Goal: Task Accomplishment & Management: Complete application form

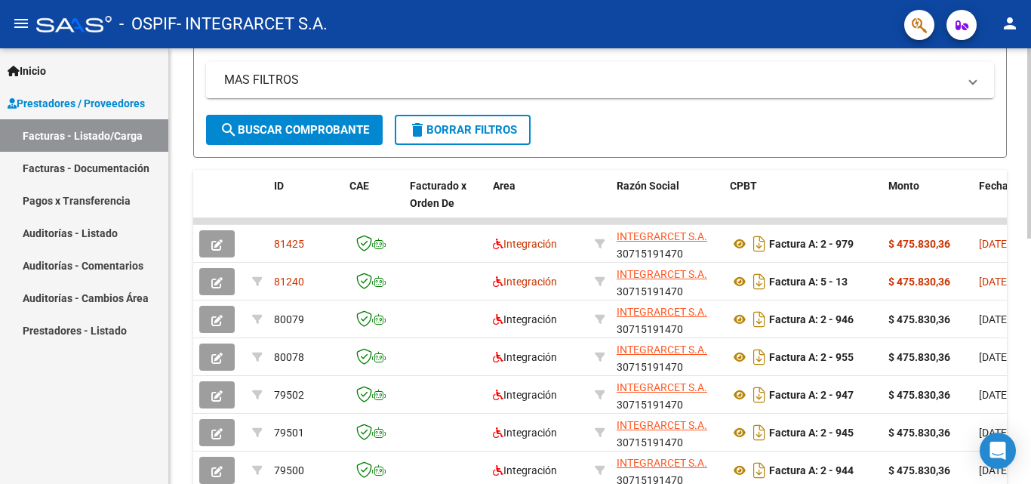
scroll to position [340, 0]
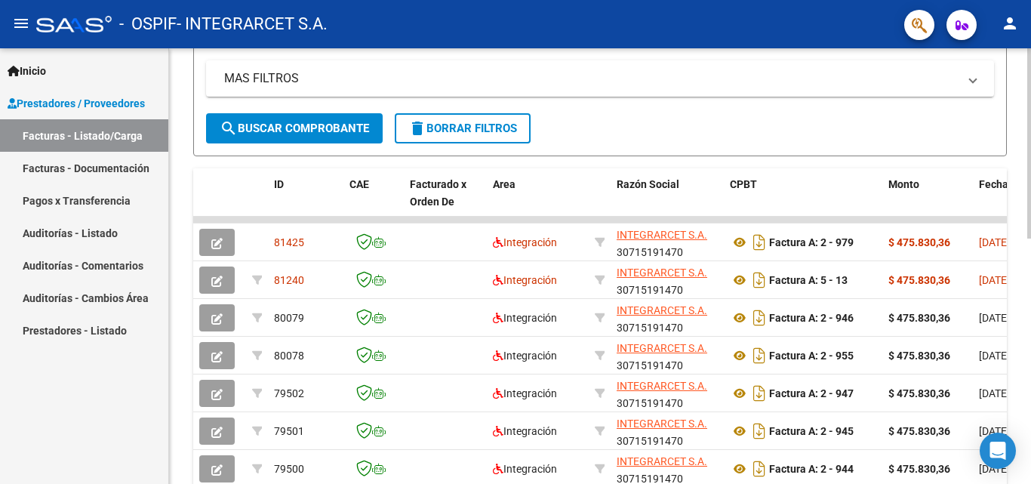
click at [1011, 303] on div "Video tutorial PRESTADORES -> Listado de CPBTs Emitidos por Prestadores / Prove…" at bounding box center [601, 200] width 865 height 983
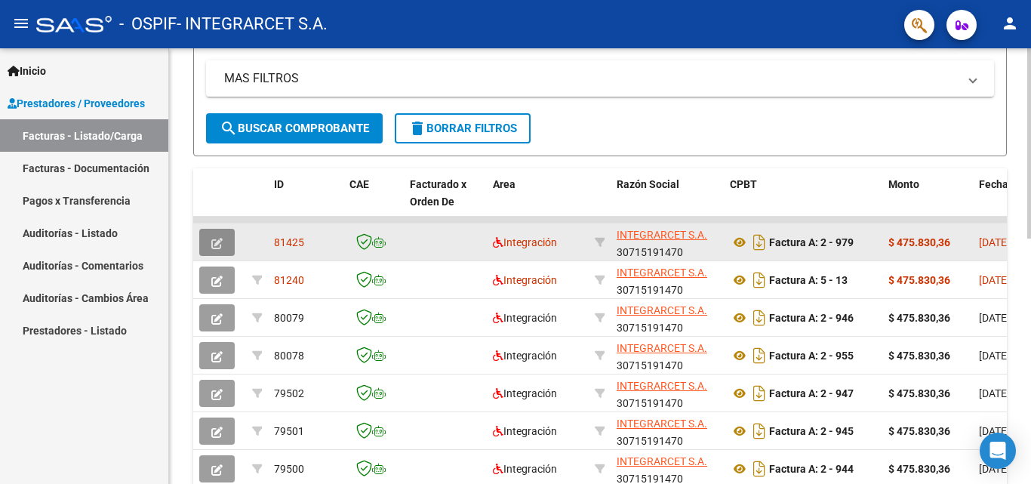
click at [224, 236] on button "button" at bounding box center [216, 242] width 35 height 27
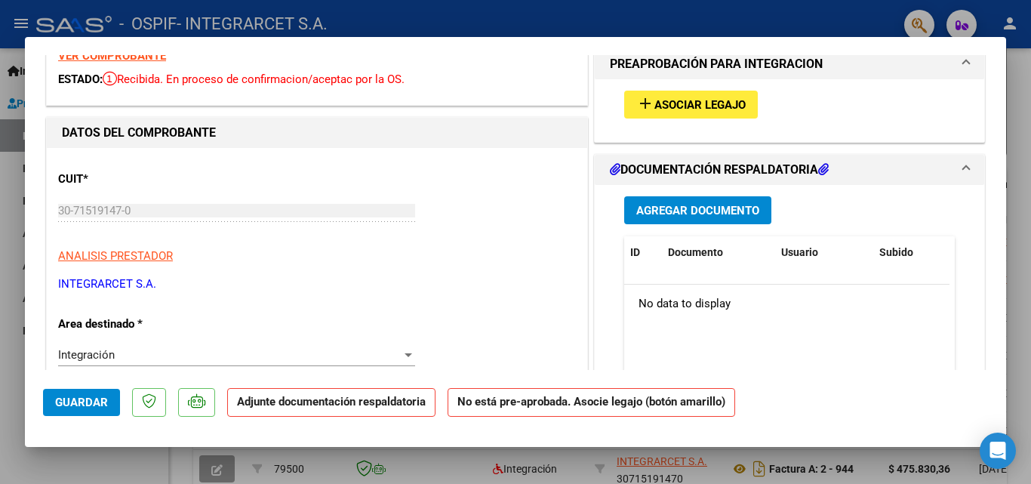
scroll to position [0, 0]
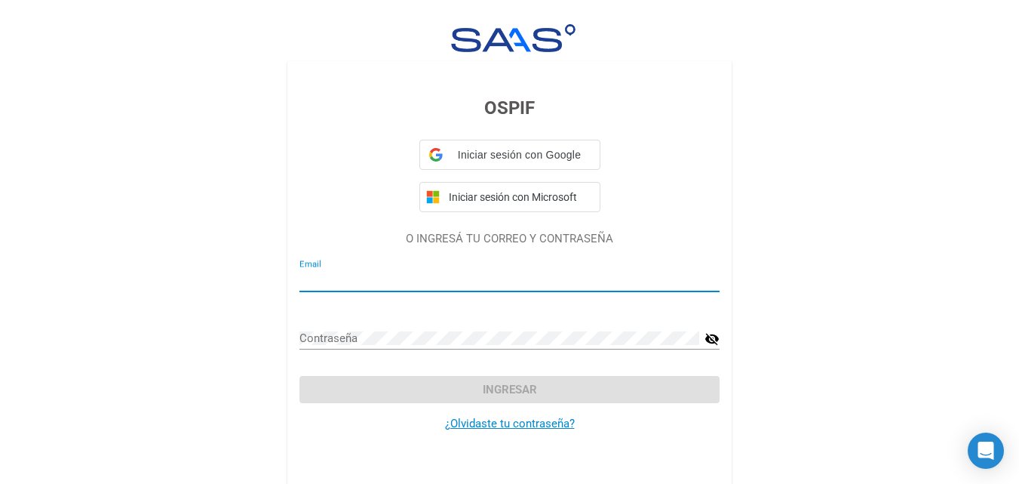
type input "[EMAIL_ADDRESS][DOMAIN_NAME]"
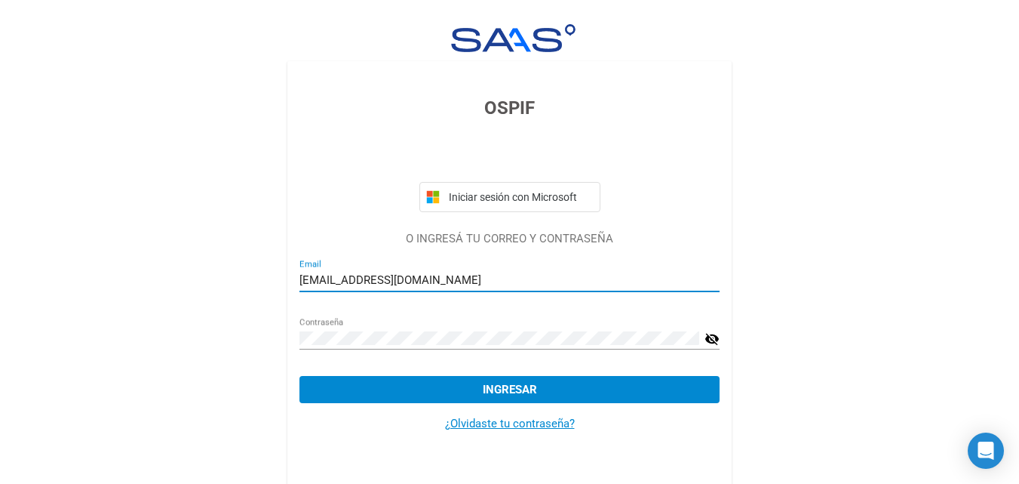
click at [419, 389] on button "Ingresar" at bounding box center [510, 389] width 420 height 27
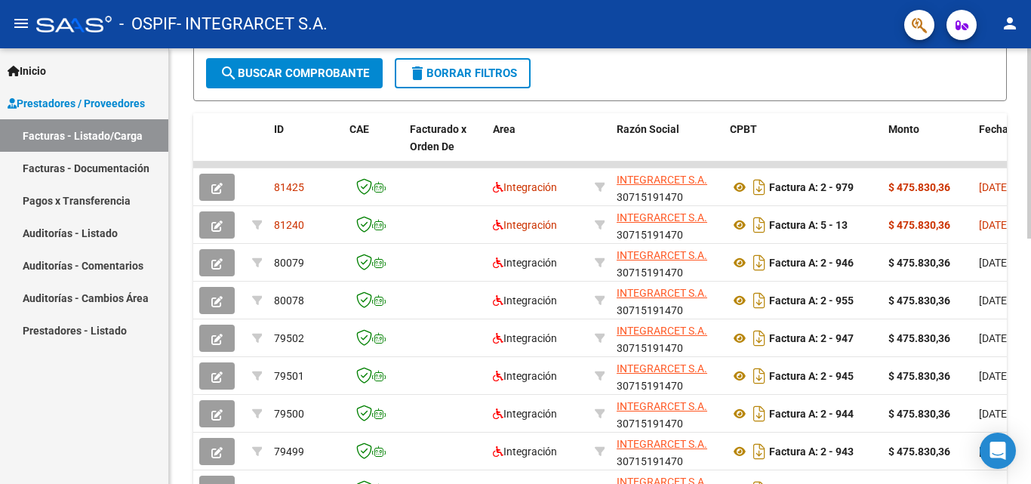
scroll to position [398, 0]
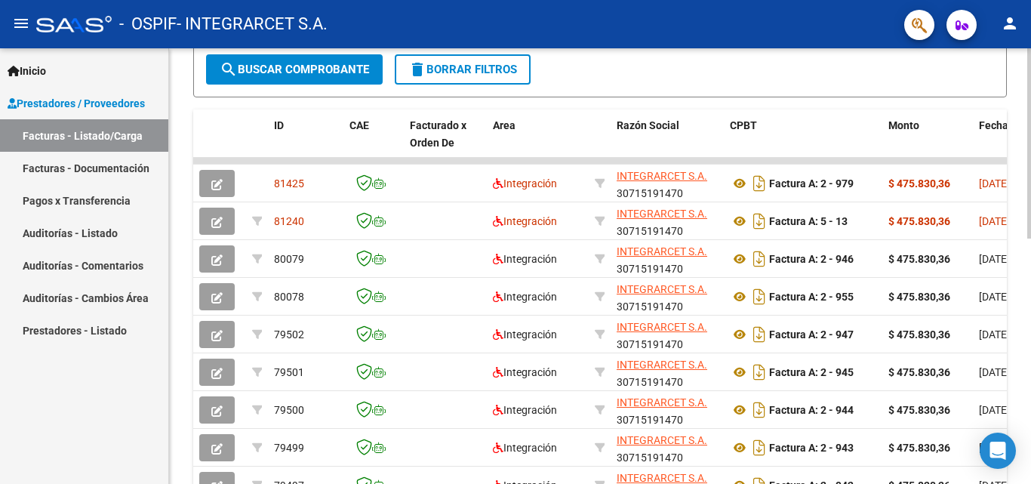
click at [1030, 320] on div at bounding box center [1029, 321] width 4 height 190
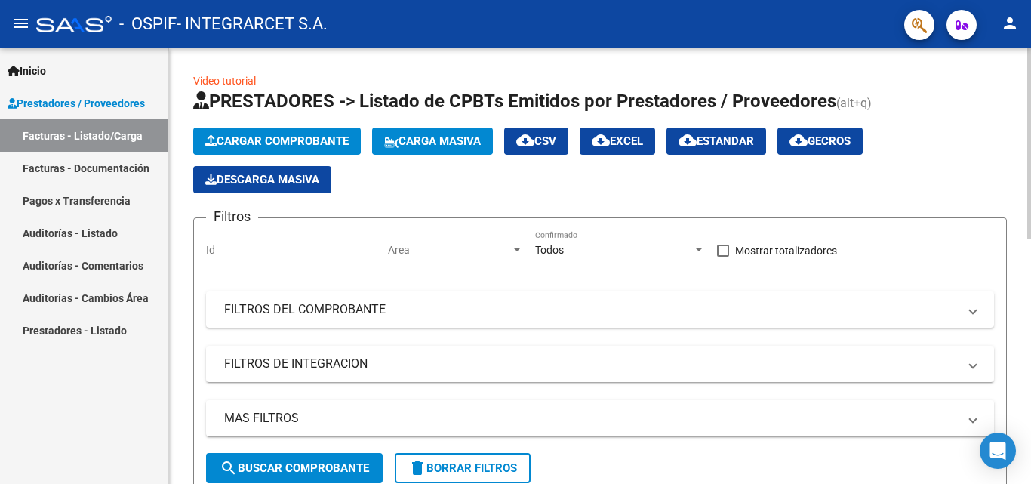
click at [1028, 190] on div at bounding box center [1029, 265] width 4 height 435
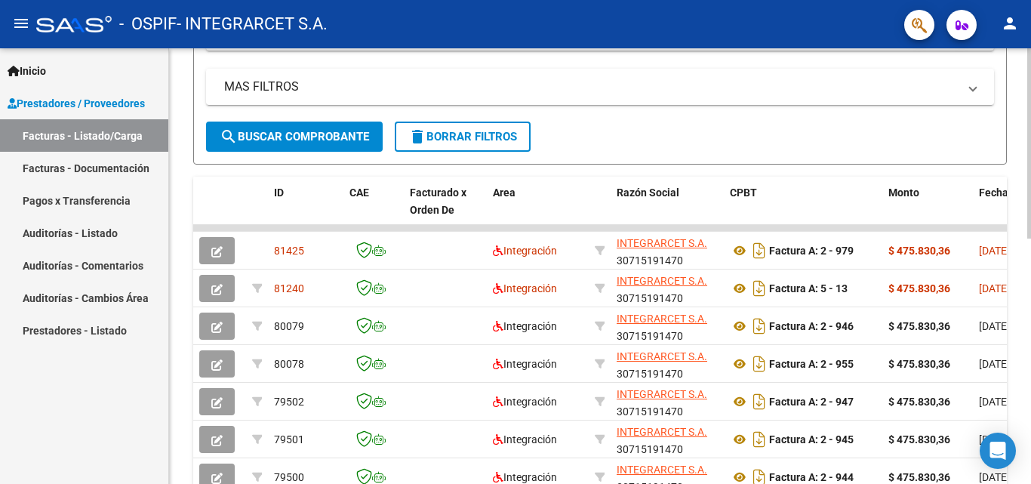
click at [1030, 334] on div at bounding box center [1029, 291] width 4 height 190
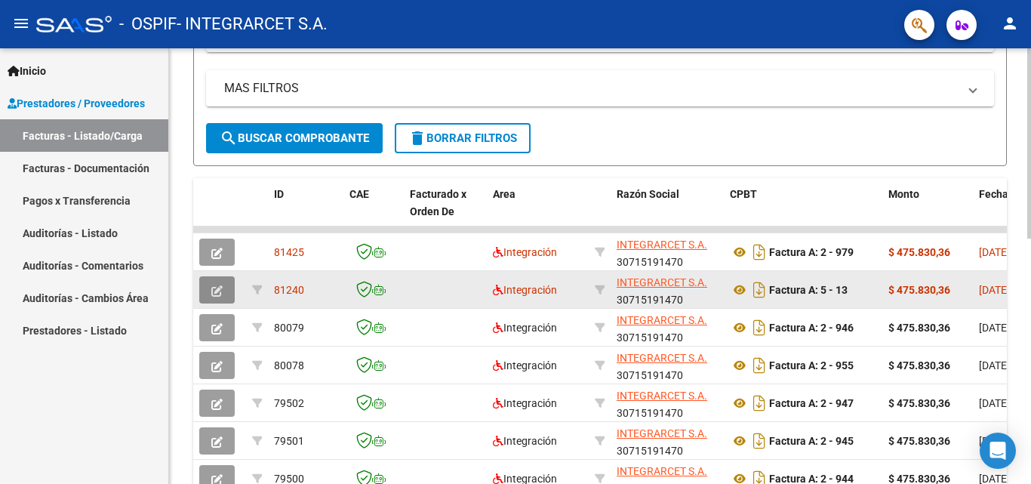
click at [216, 293] on icon "button" at bounding box center [216, 290] width 11 height 11
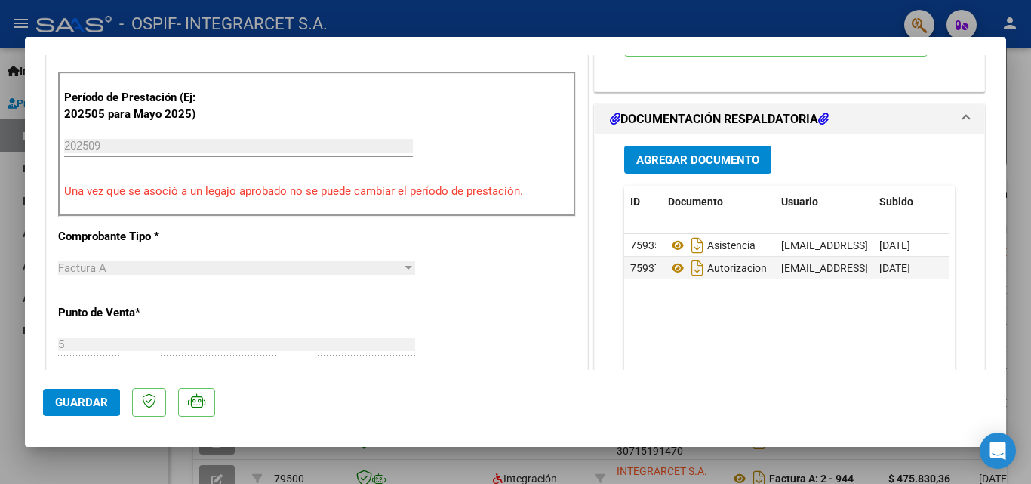
scroll to position [0, 0]
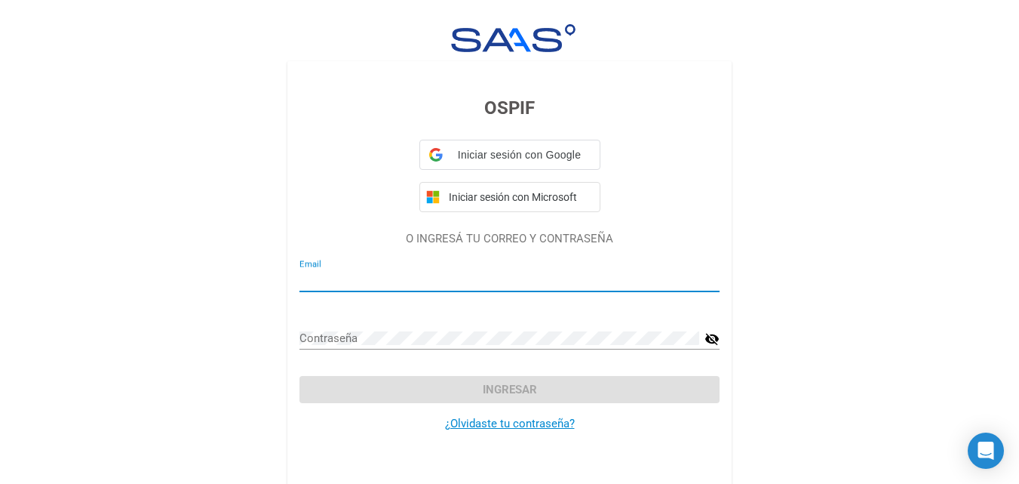
type input "[EMAIL_ADDRESS][DOMAIN_NAME]"
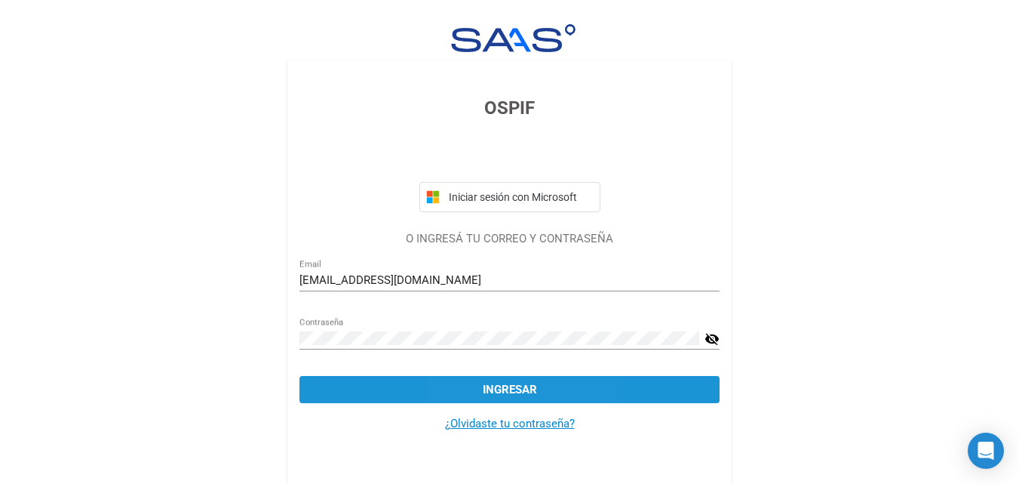
click at [478, 392] on button "Ingresar" at bounding box center [510, 389] width 420 height 27
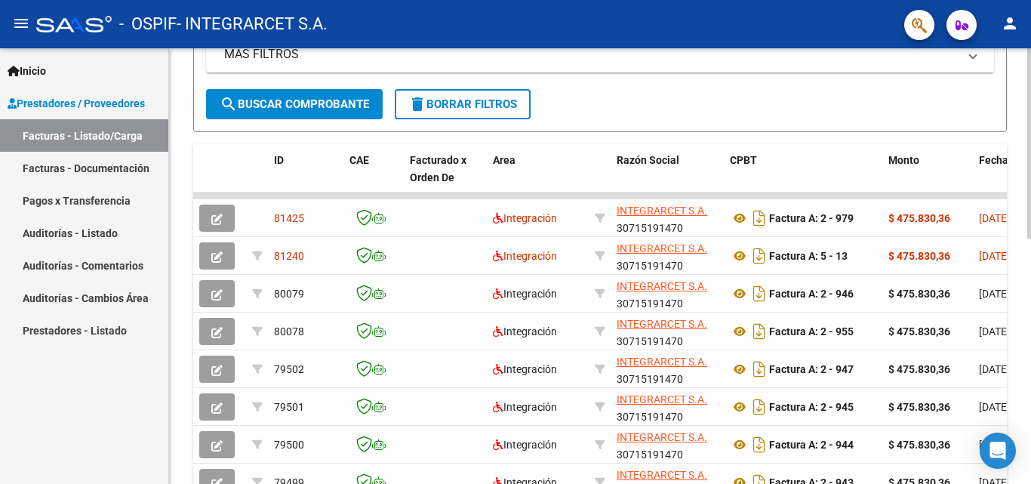
scroll to position [369, 0]
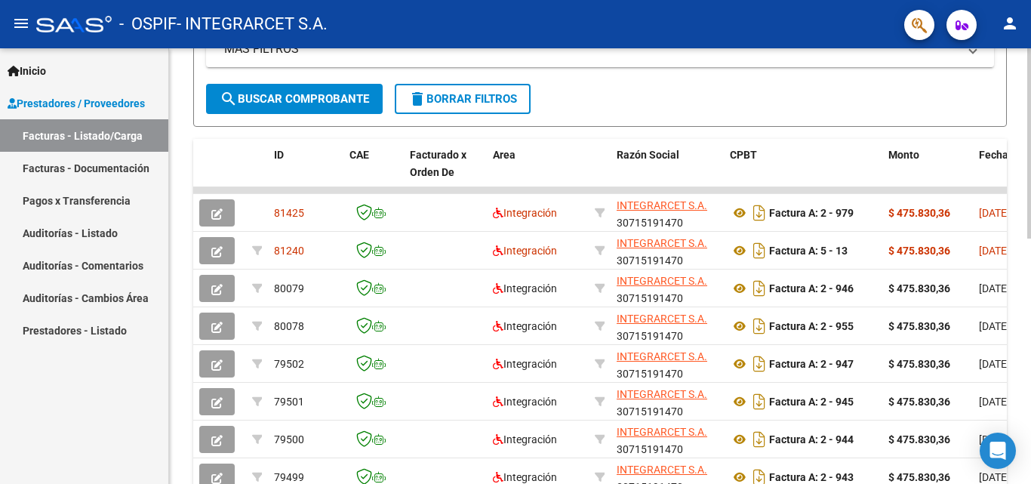
click at [1030, 325] on div at bounding box center [1029, 309] width 4 height 190
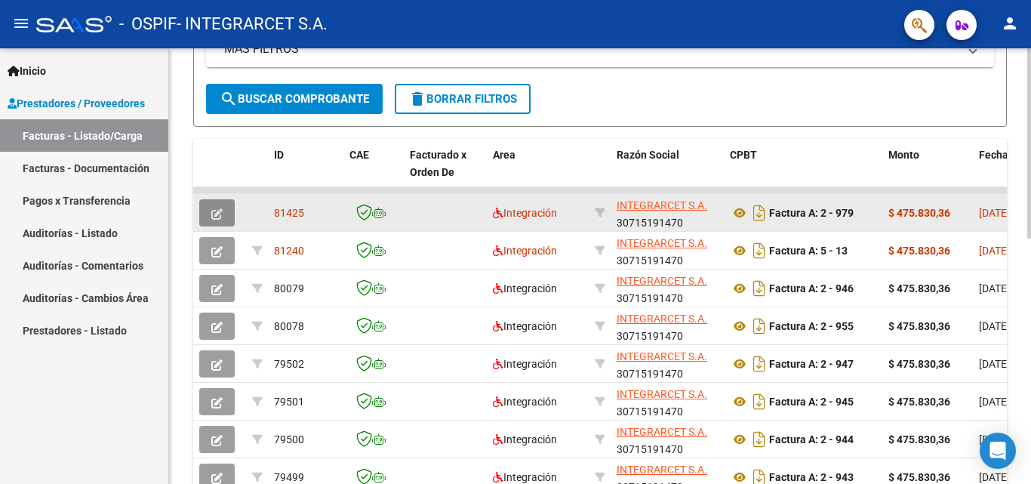
click at [220, 217] on icon "button" at bounding box center [216, 213] width 11 height 11
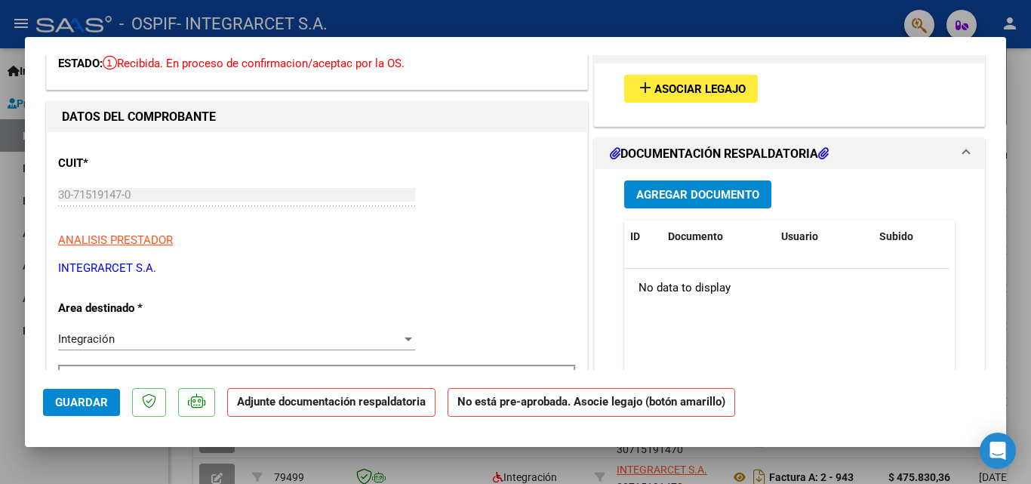
scroll to position [106, 0]
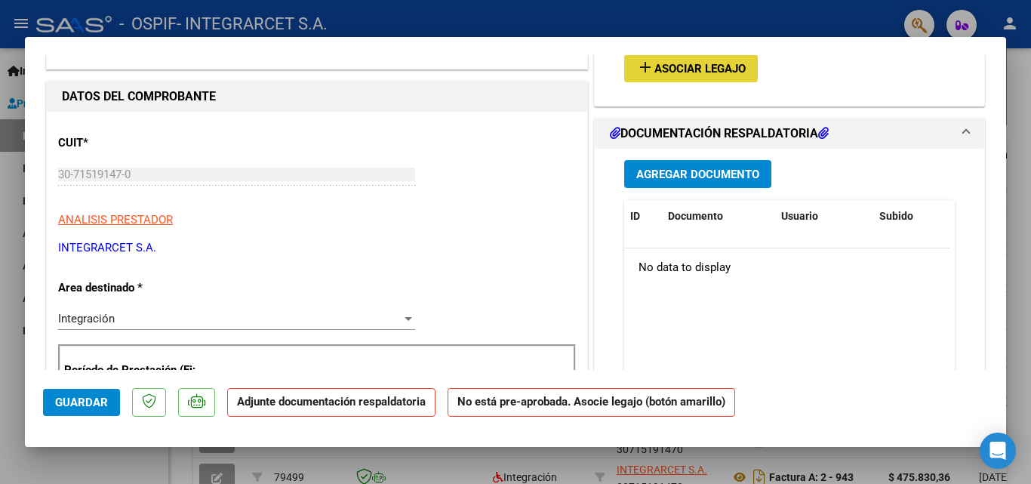
click at [687, 69] on span "Asociar Legajo" at bounding box center [699, 69] width 91 height 14
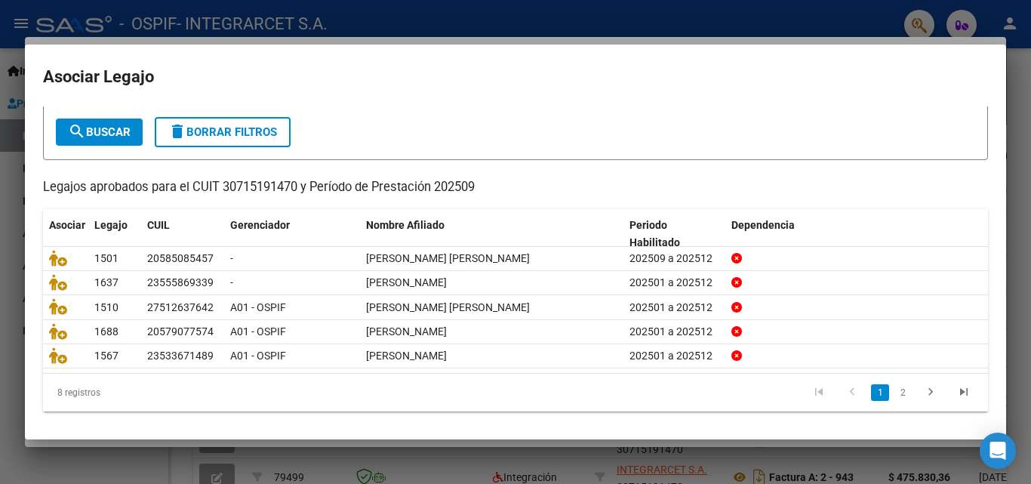
scroll to position [82, 0]
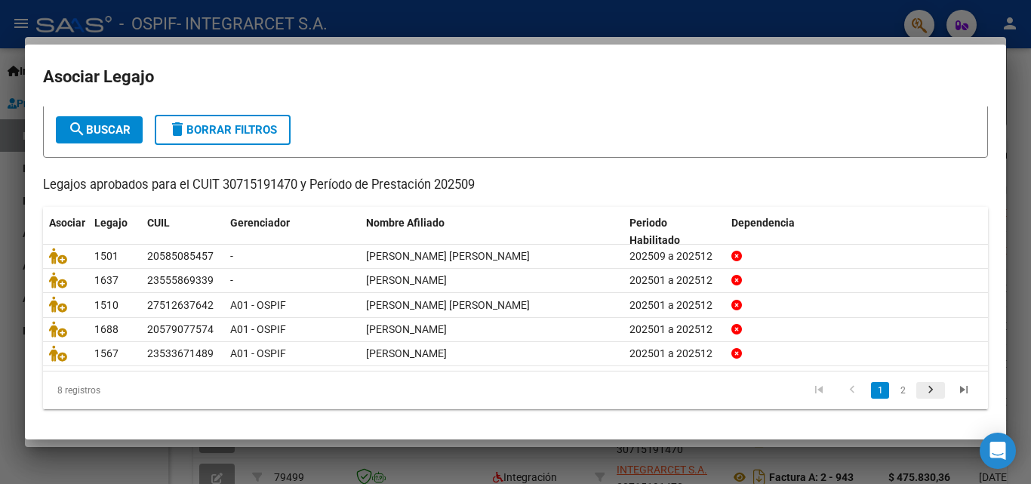
click at [920, 384] on icon "go to next page" at bounding box center [930, 392] width 20 height 18
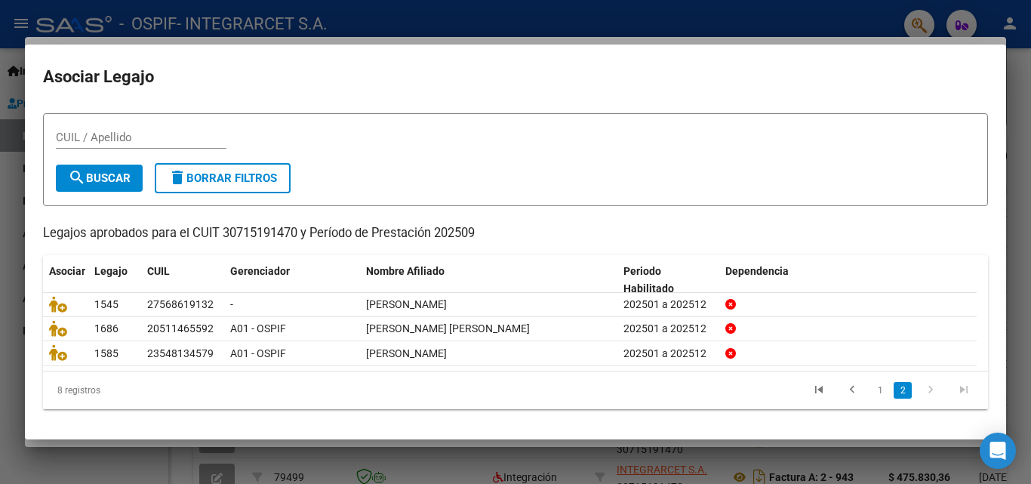
scroll to position [32, 0]
click at [842, 386] on icon "go to previous page" at bounding box center [852, 392] width 20 height 18
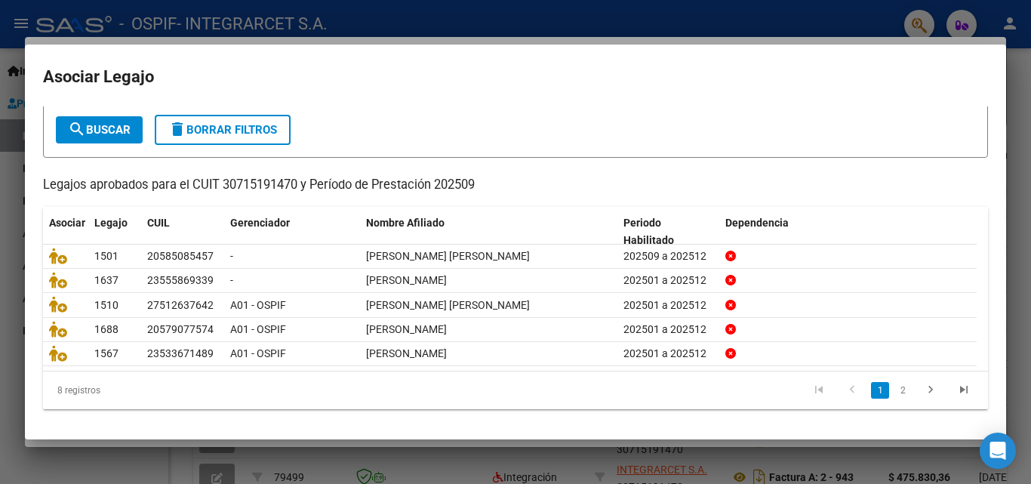
scroll to position [82, 0]
click at [893, 386] on link "2" at bounding box center [902, 390] width 18 height 17
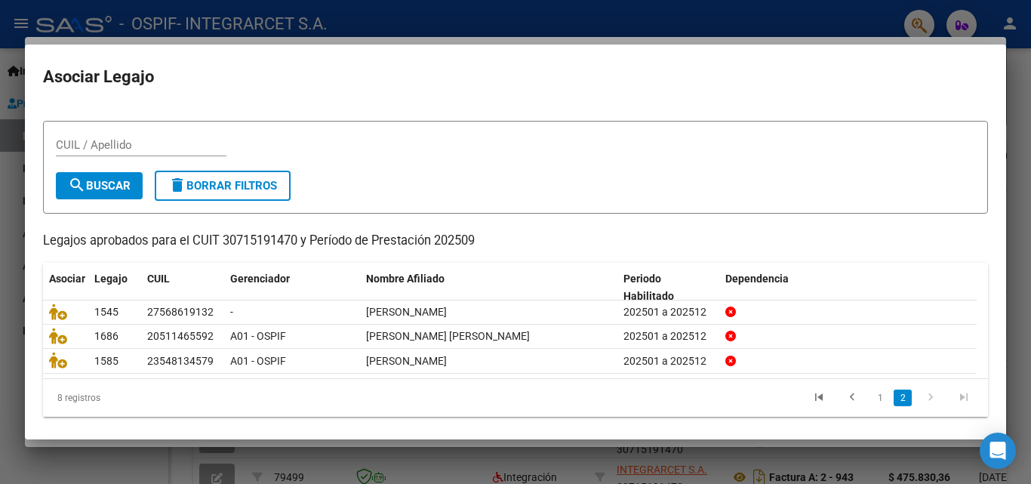
scroll to position [32, 0]
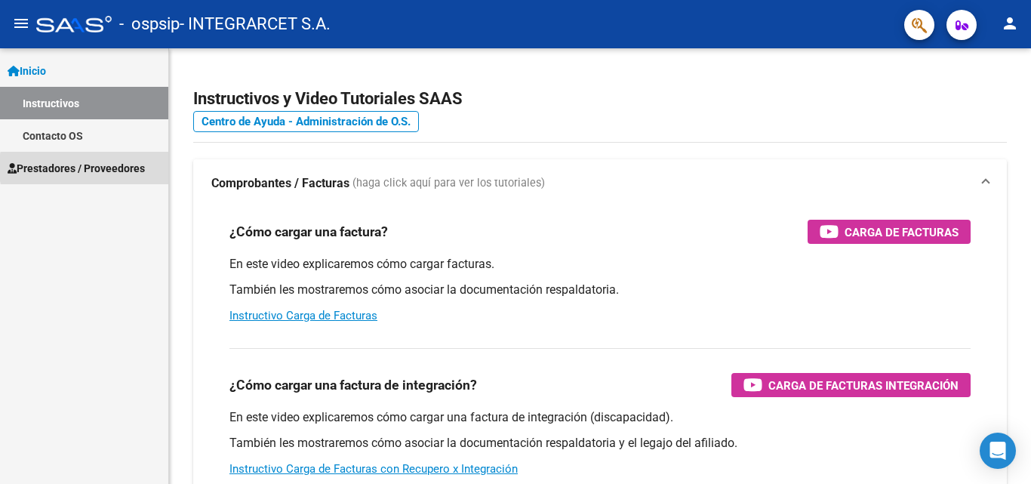
click at [123, 167] on span "Prestadores / Proveedores" at bounding box center [76, 168] width 137 height 17
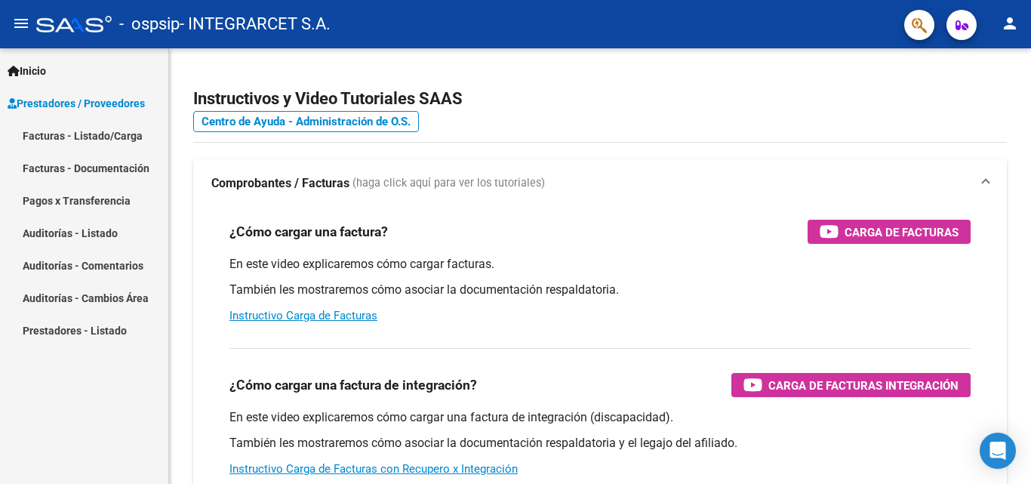
click at [116, 137] on link "Facturas - Listado/Carga" at bounding box center [84, 135] width 168 height 32
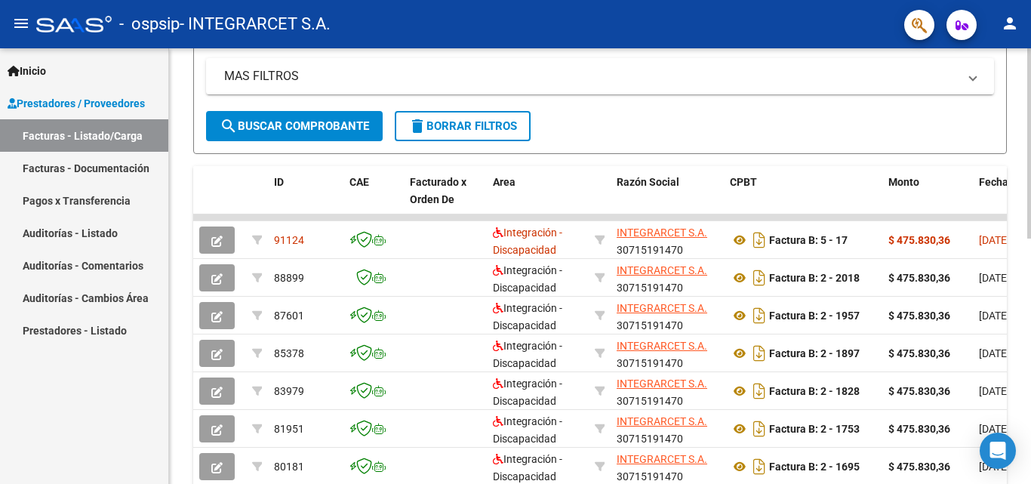
scroll to position [343, 0]
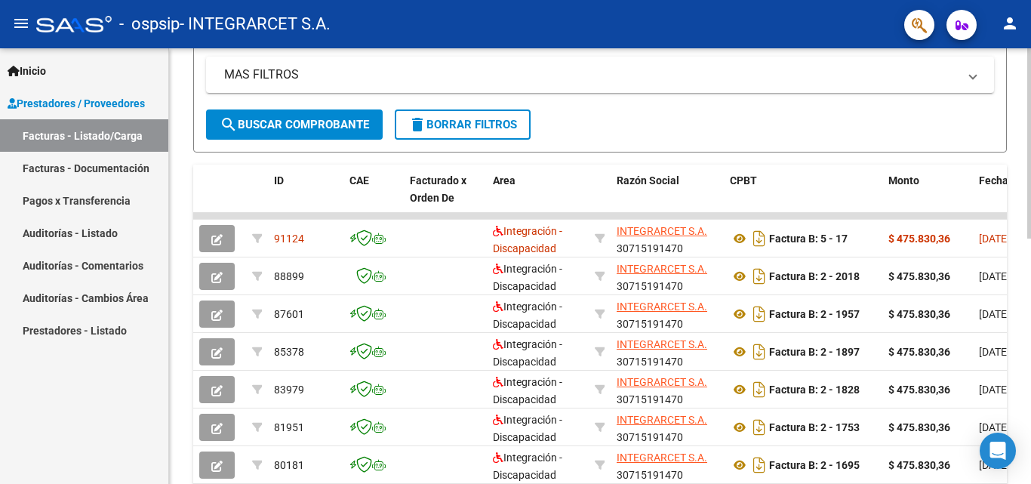
click at [1030, 296] on div at bounding box center [1029, 296] width 4 height 190
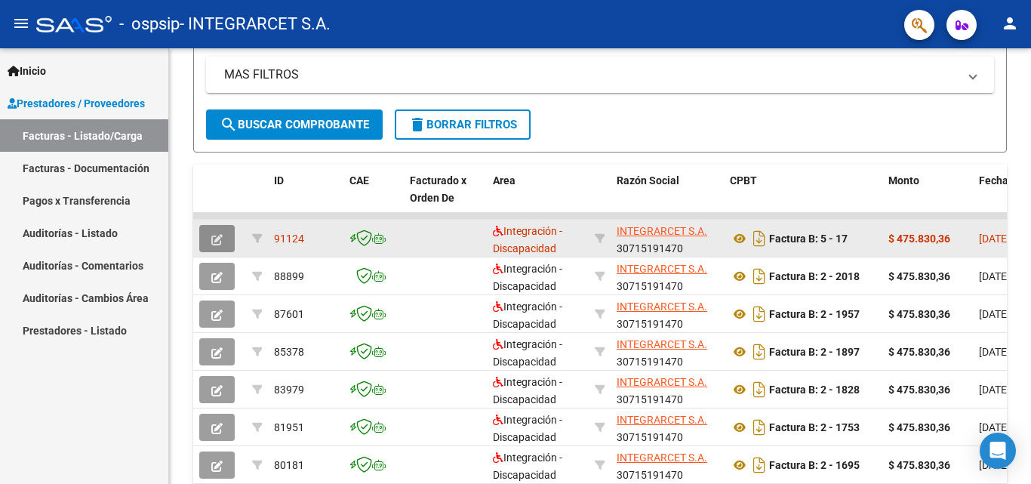
click at [213, 238] on icon "button" at bounding box center [216, 239] width 11 height 11
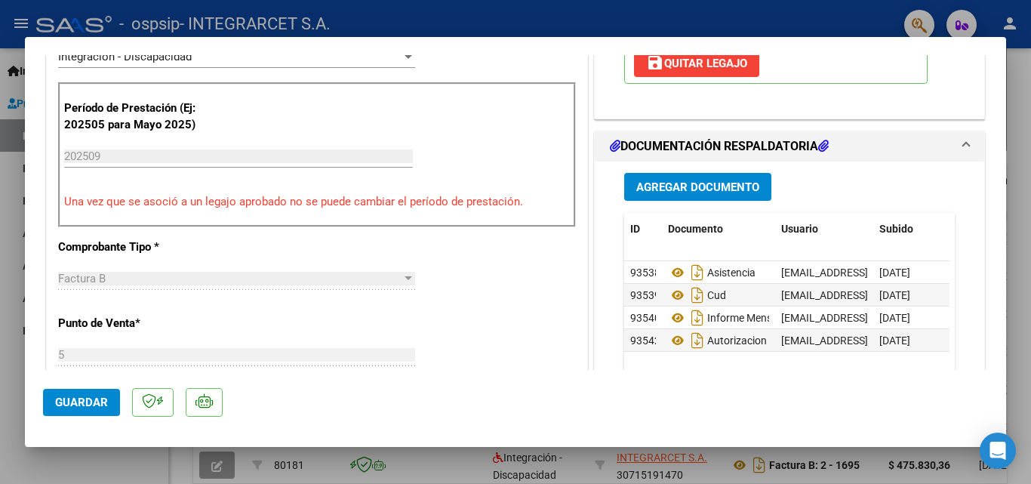
scroll to position [0, 0]
